Goal: Browse casually

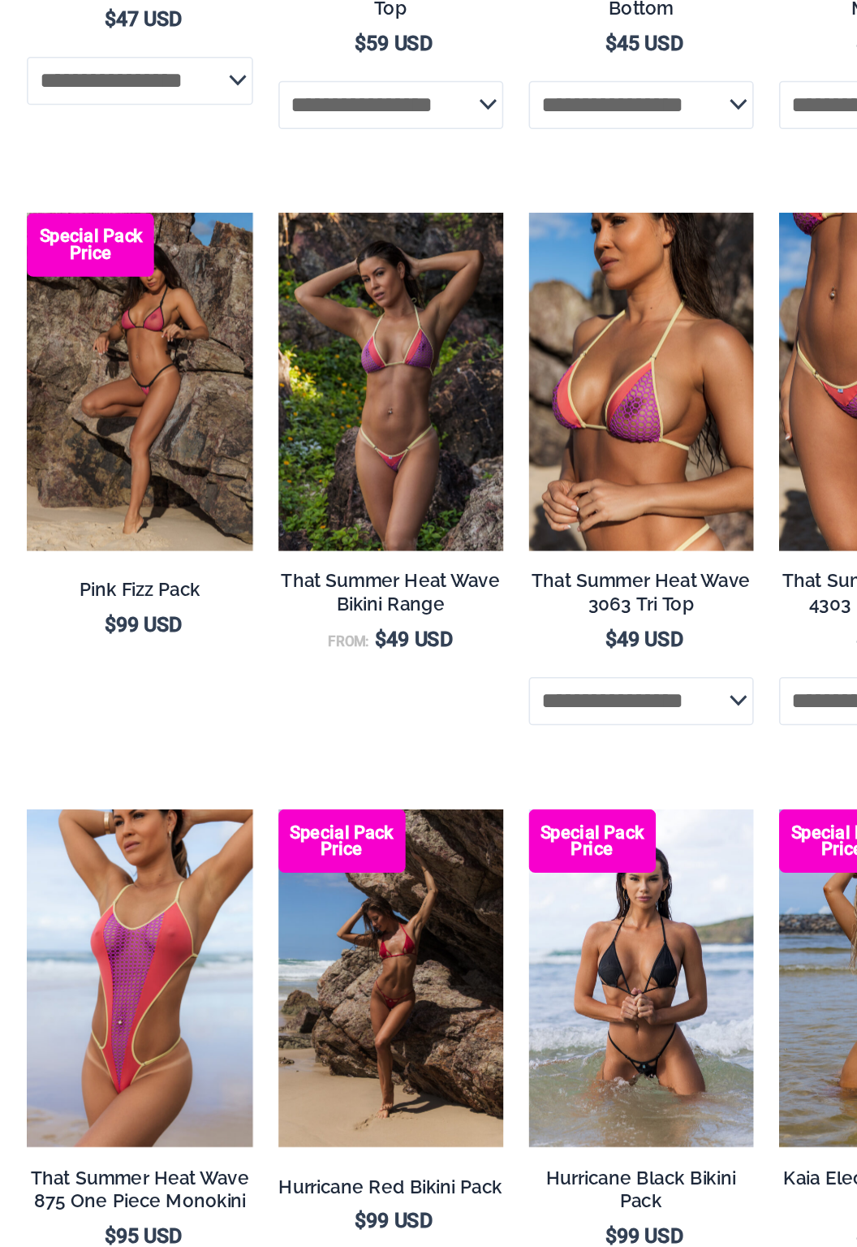
scroll to position [1319, 0]
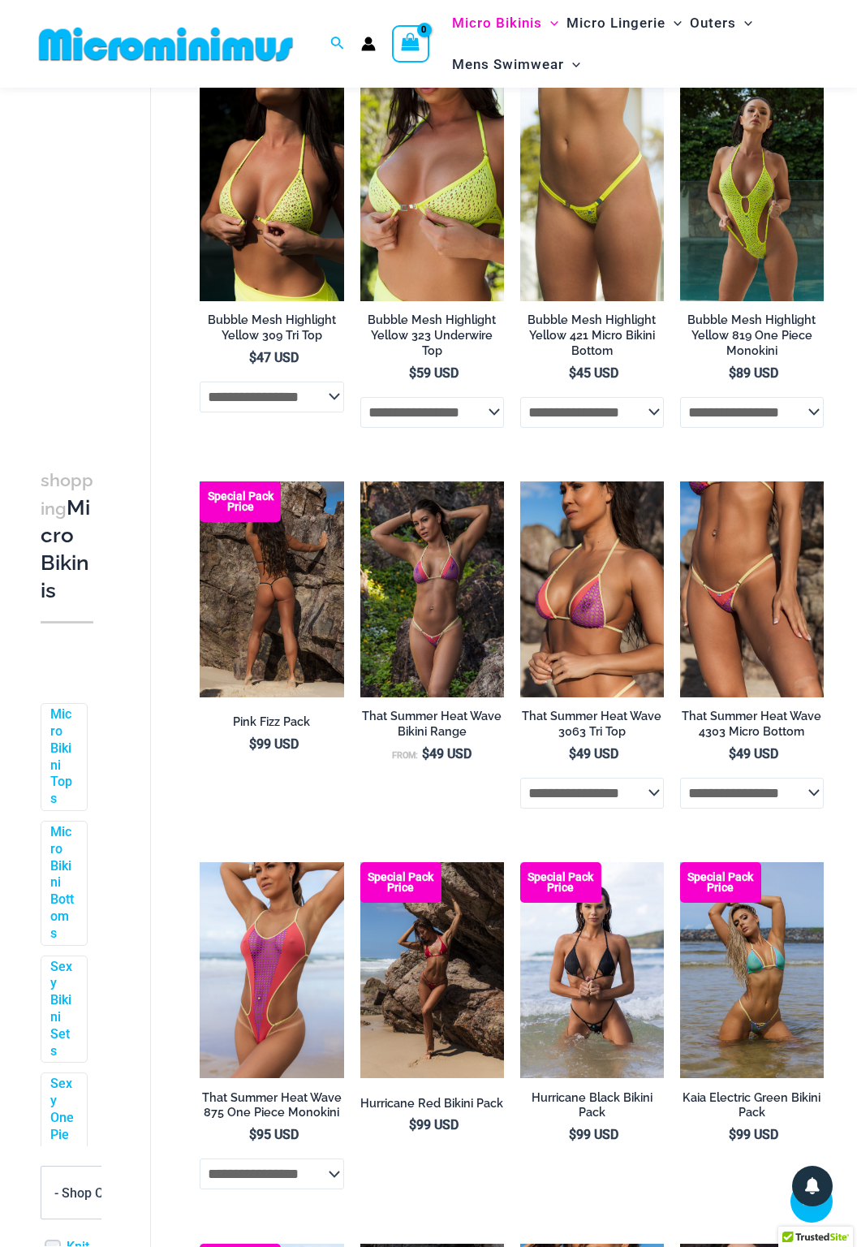
click at [254, 634] on img at bounding box center [272, 589] width 144 height 216
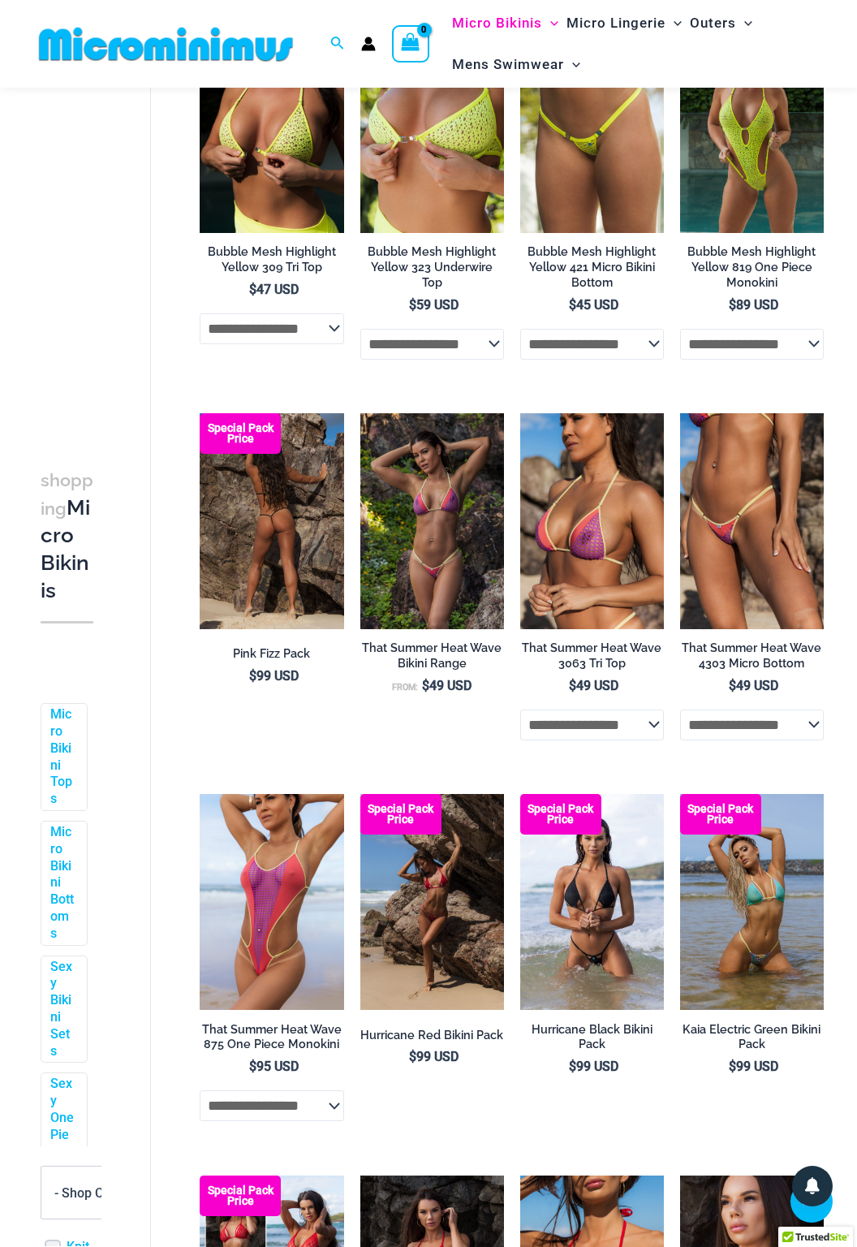
click at [248, 580] on img at bounding box center [272, 521] width 144 height 216
click at [259, 538] on img at bounding box center [272, 521] width 144 height 216
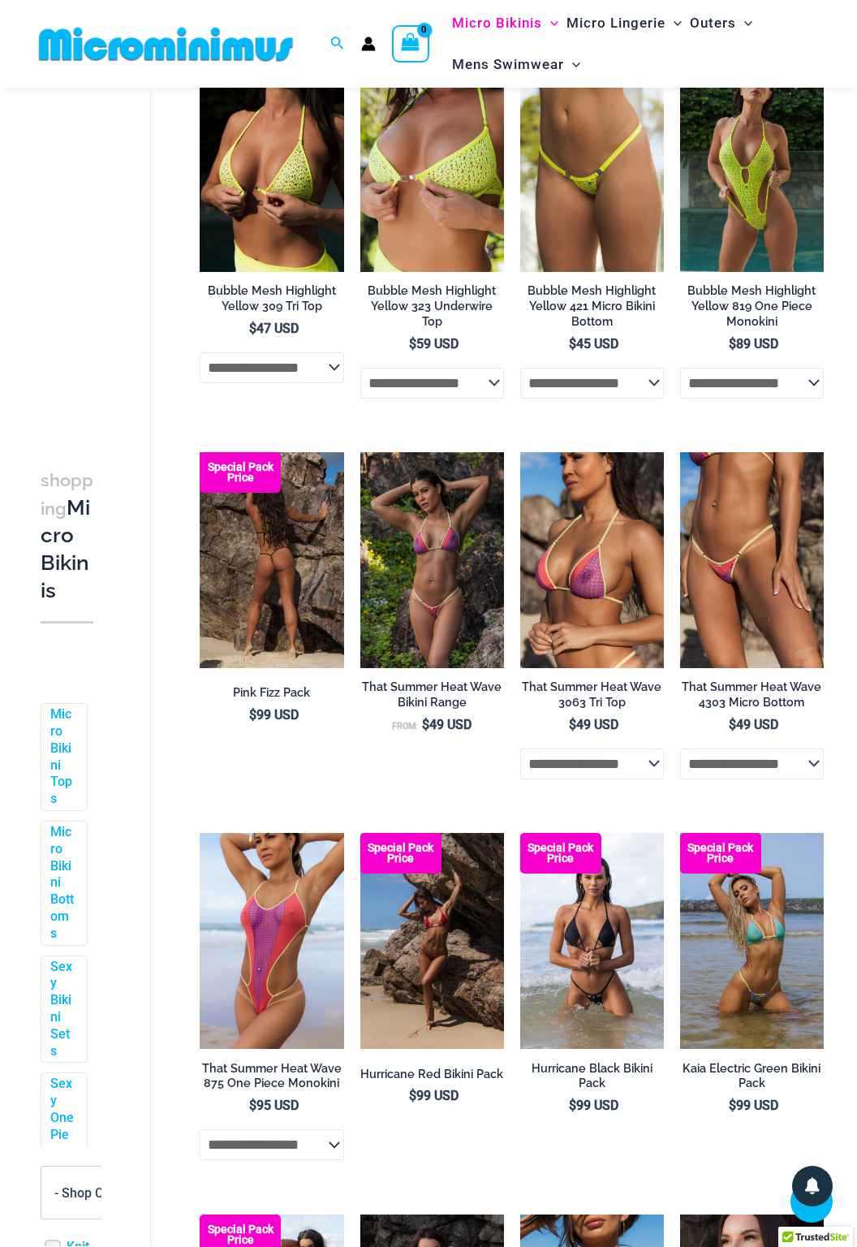
scroll to position [1302, 0]
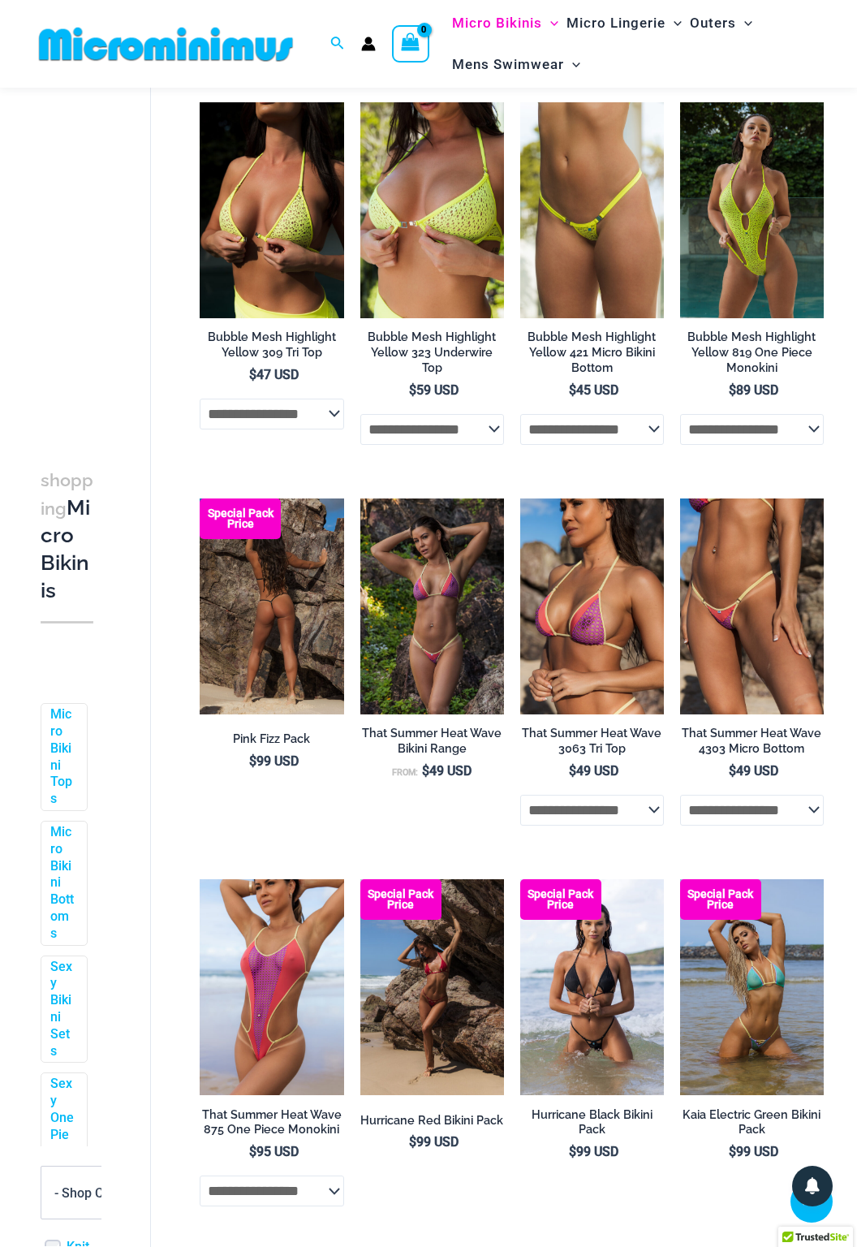
click at [280, 831] on li "Special Pack Price Pink Fizz Pack $ 99 USD" at bounding box center [272, 670] width 144 height 344
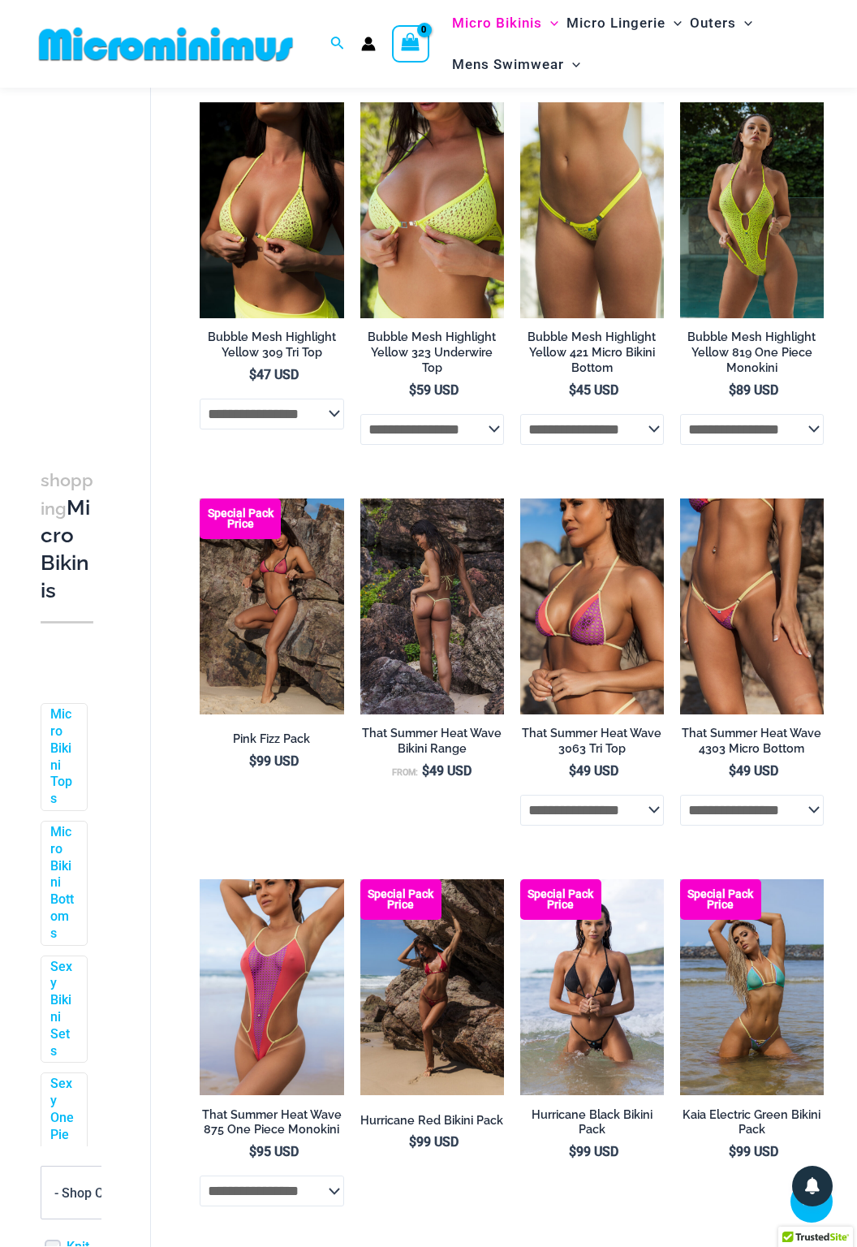
click at [438, 662] on img at bounding box center [432, 606] width 144 height 216
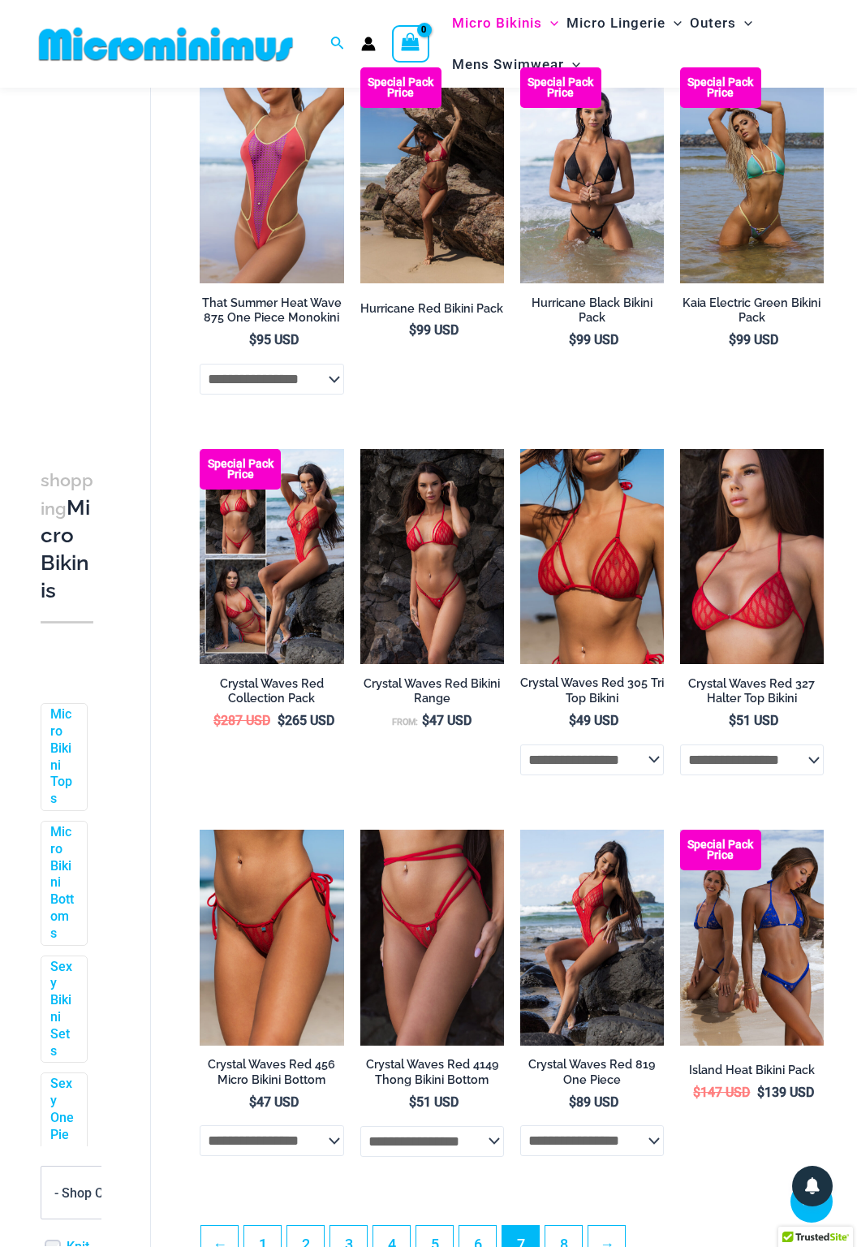
scroll to position [2114, 0]
